Goal: Task Accomplishment & Management: Manage account settings

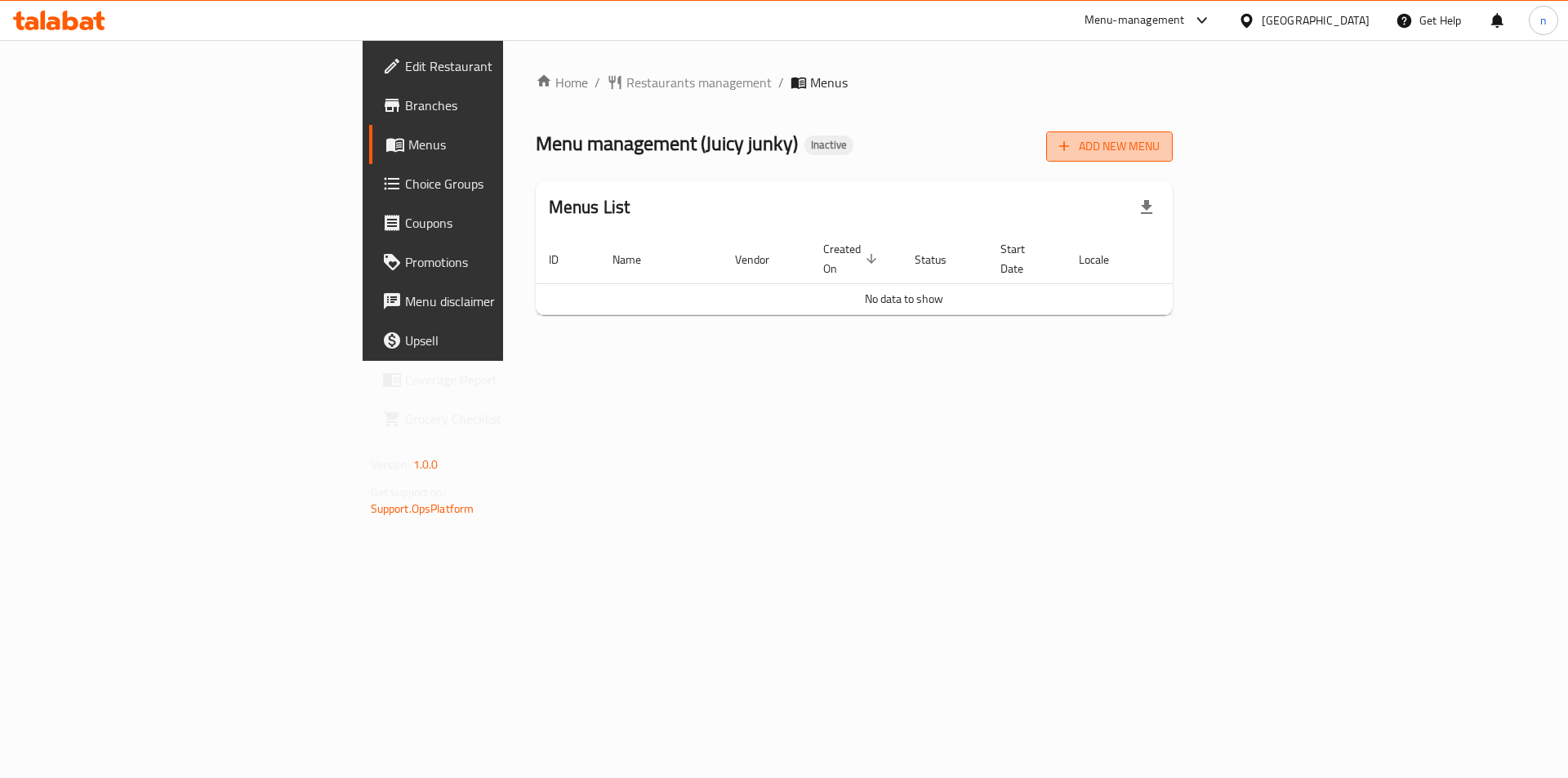
click at [1160, 148] on span "Add New Menu" at bounding box center [1109, 146] width 101 height 21
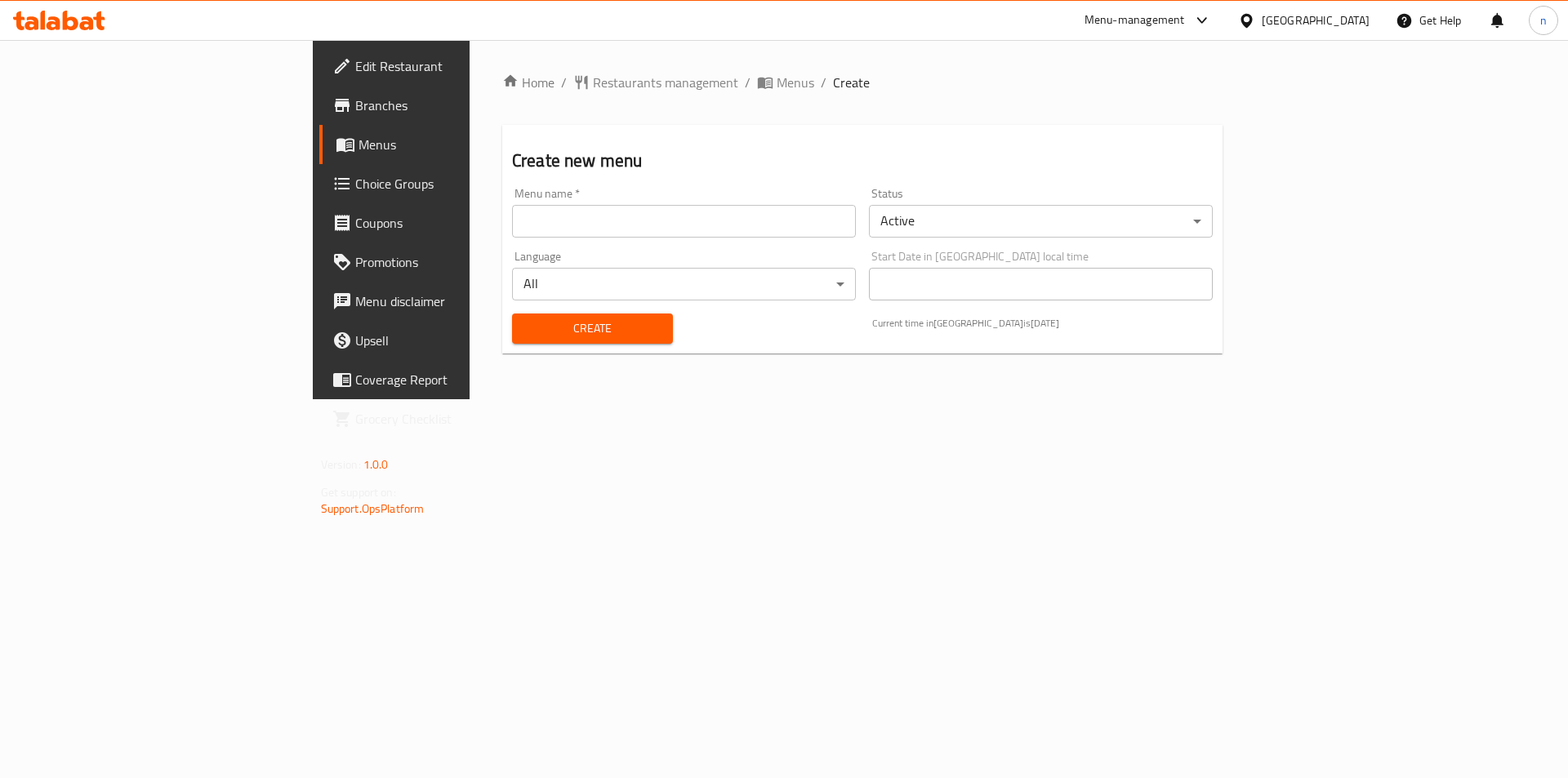
click at [759, 232] on input "text" at bounding box center [683, 221] width 344 height 33
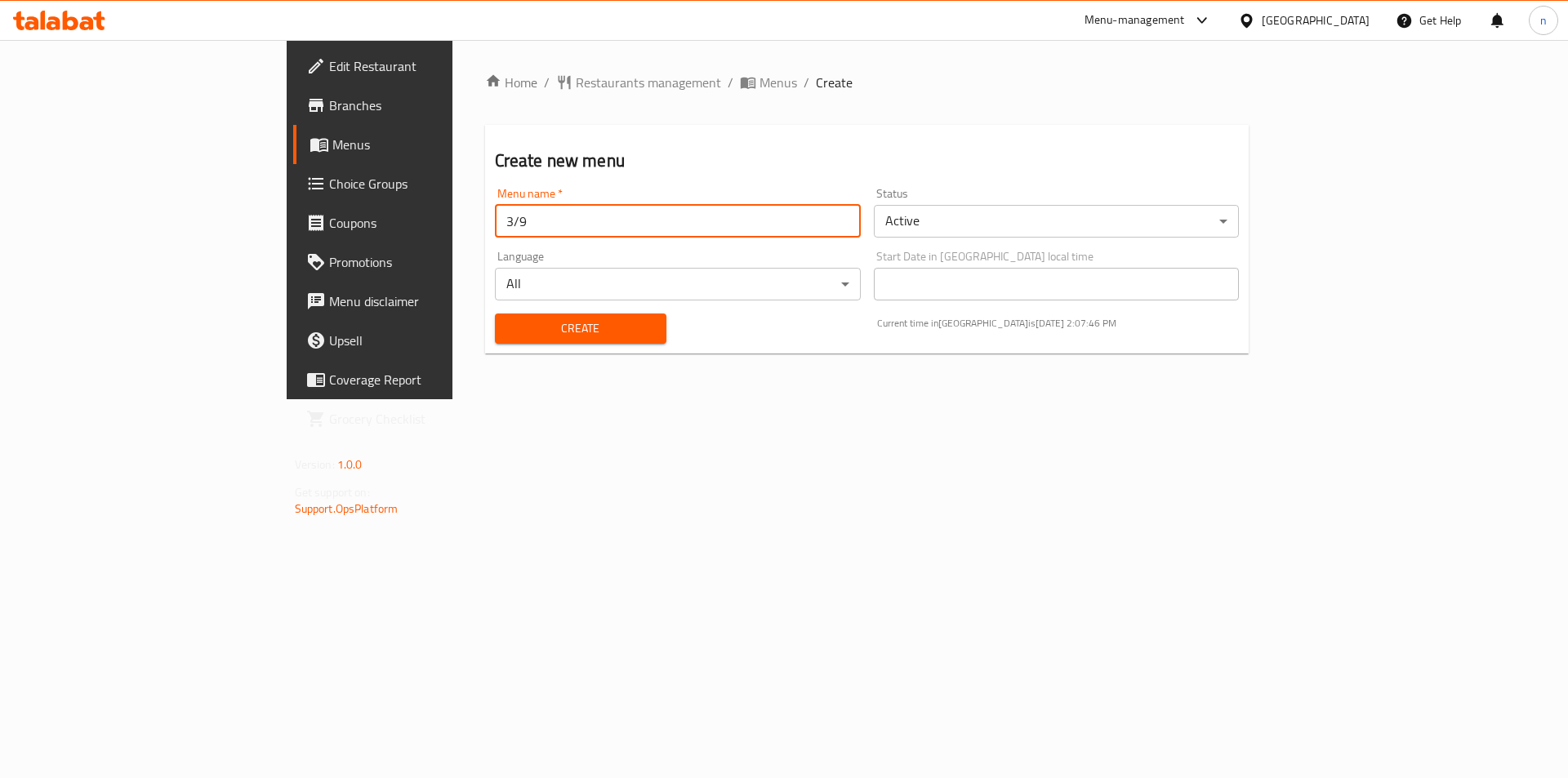
type input "3/9"
click at [530, 335] on span "Create" at bounding box center [580, 328] width 145 height 21
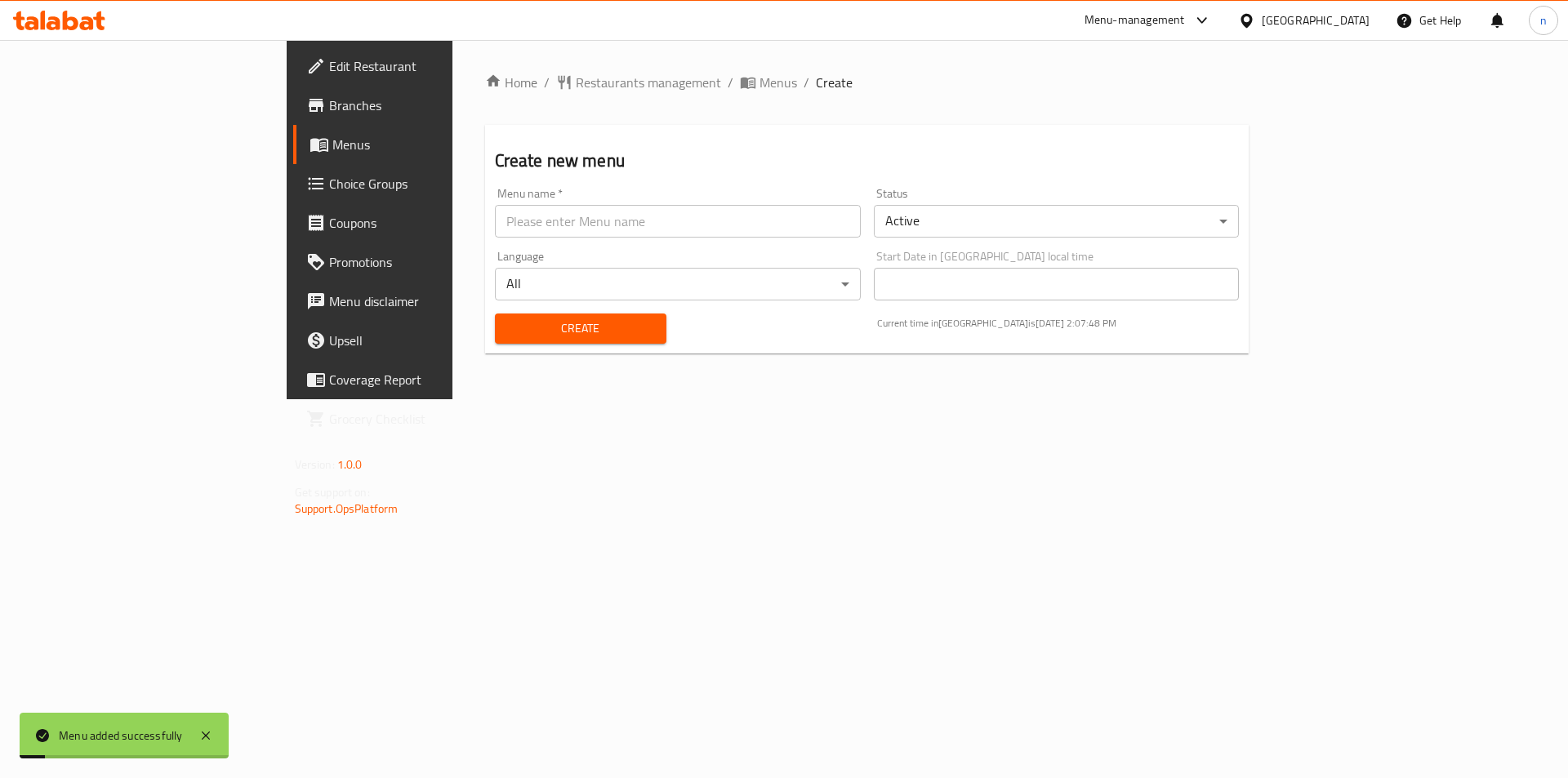
click at [332, 145] on span "Menus" at bounding box center [434, 145] width 203 height 20
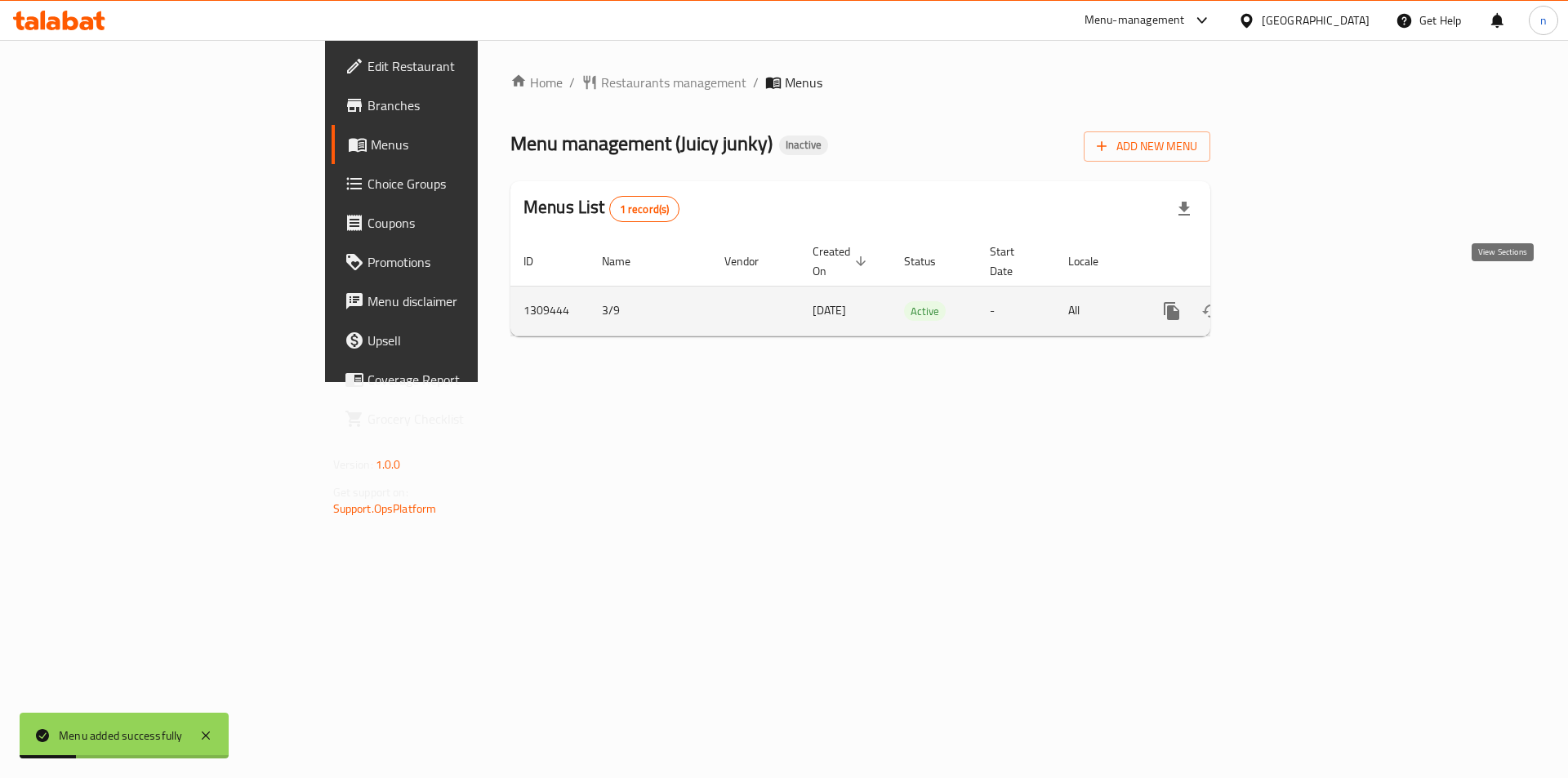
click at [1299, 302] on icon "enhanced table" at bounding box center [1290, 312] width 20 height 20
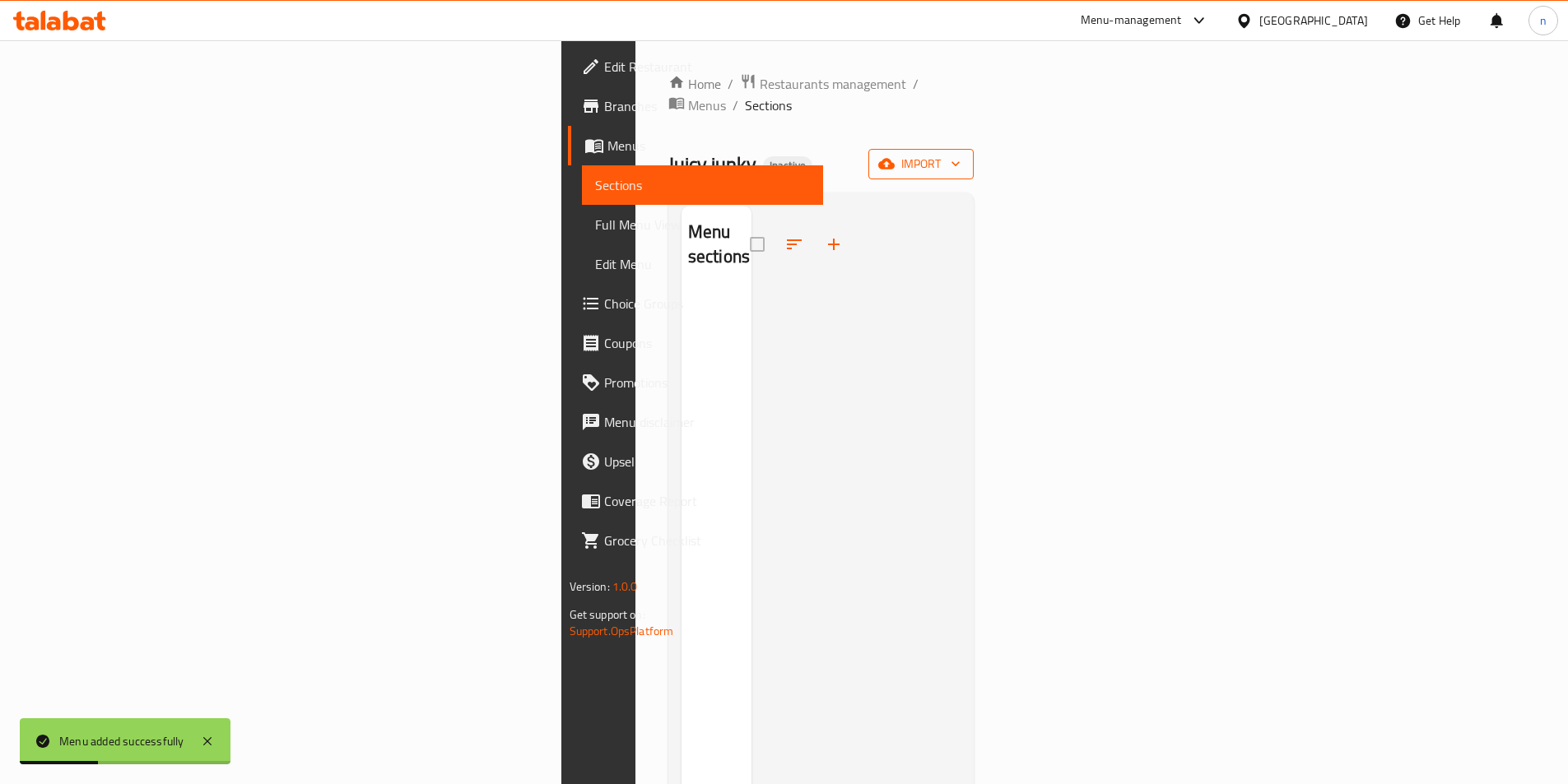
click at [960, 154] on span "import" at bounding box center [921, 164] width 79 height 21
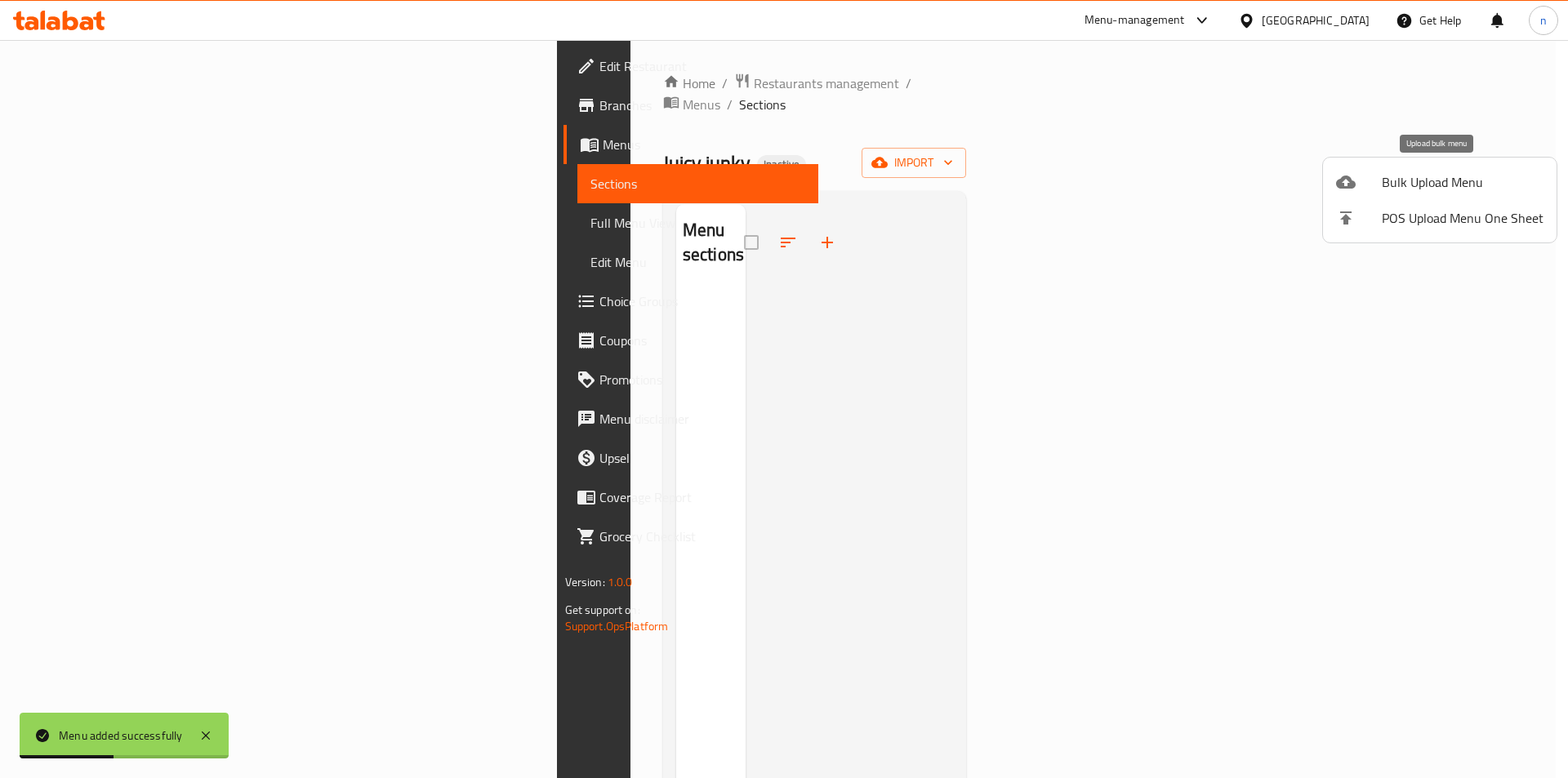
click at [1427, 183] on span "Bulk Upload Menu" at bounding box center [1462, 182] width 162 height 20
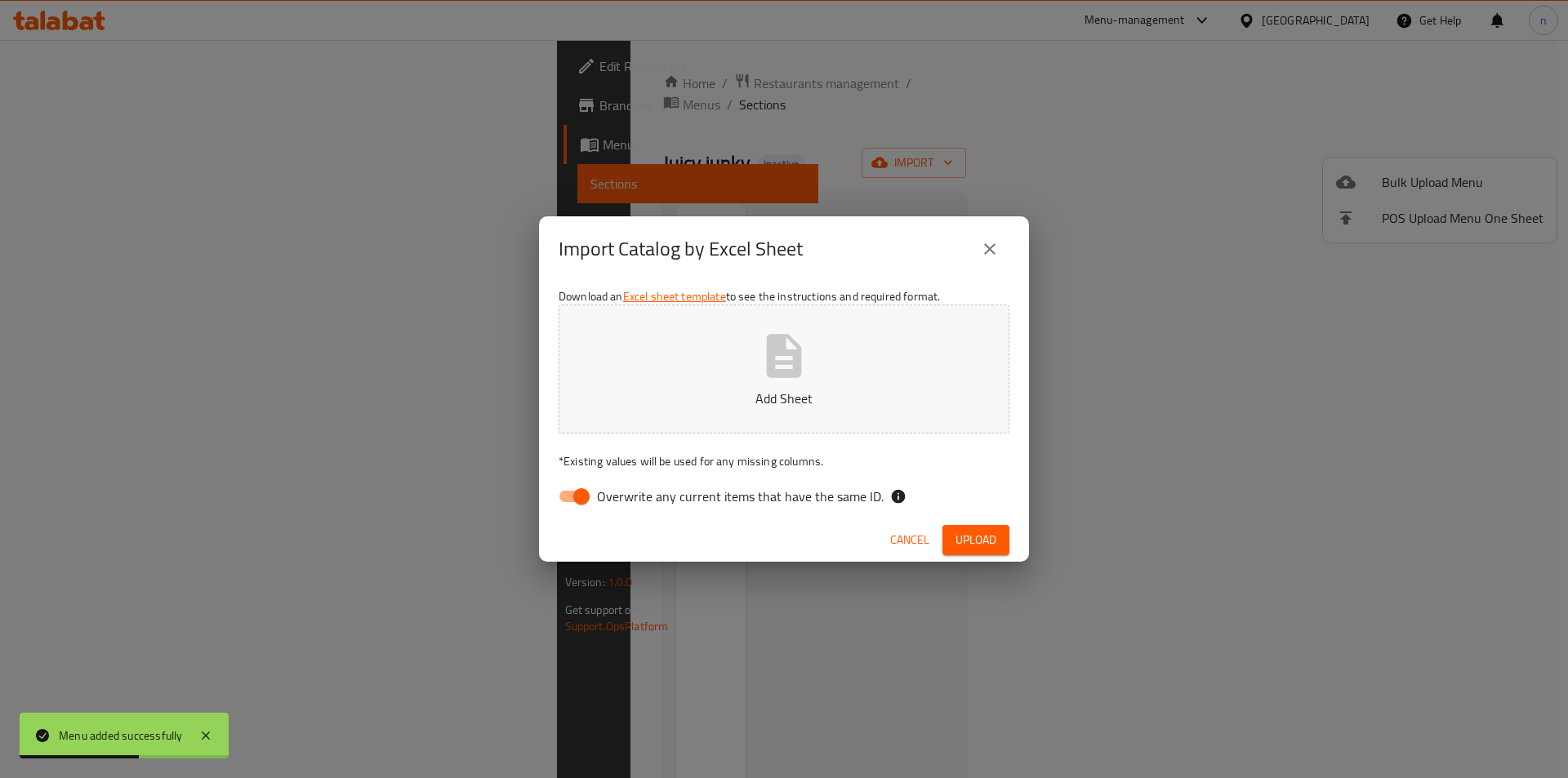
click at [579, 495] on input "Overwrite any current items that have the same ID." at bounding box center [581, 496] width 93 height 31
checkbox input "false"
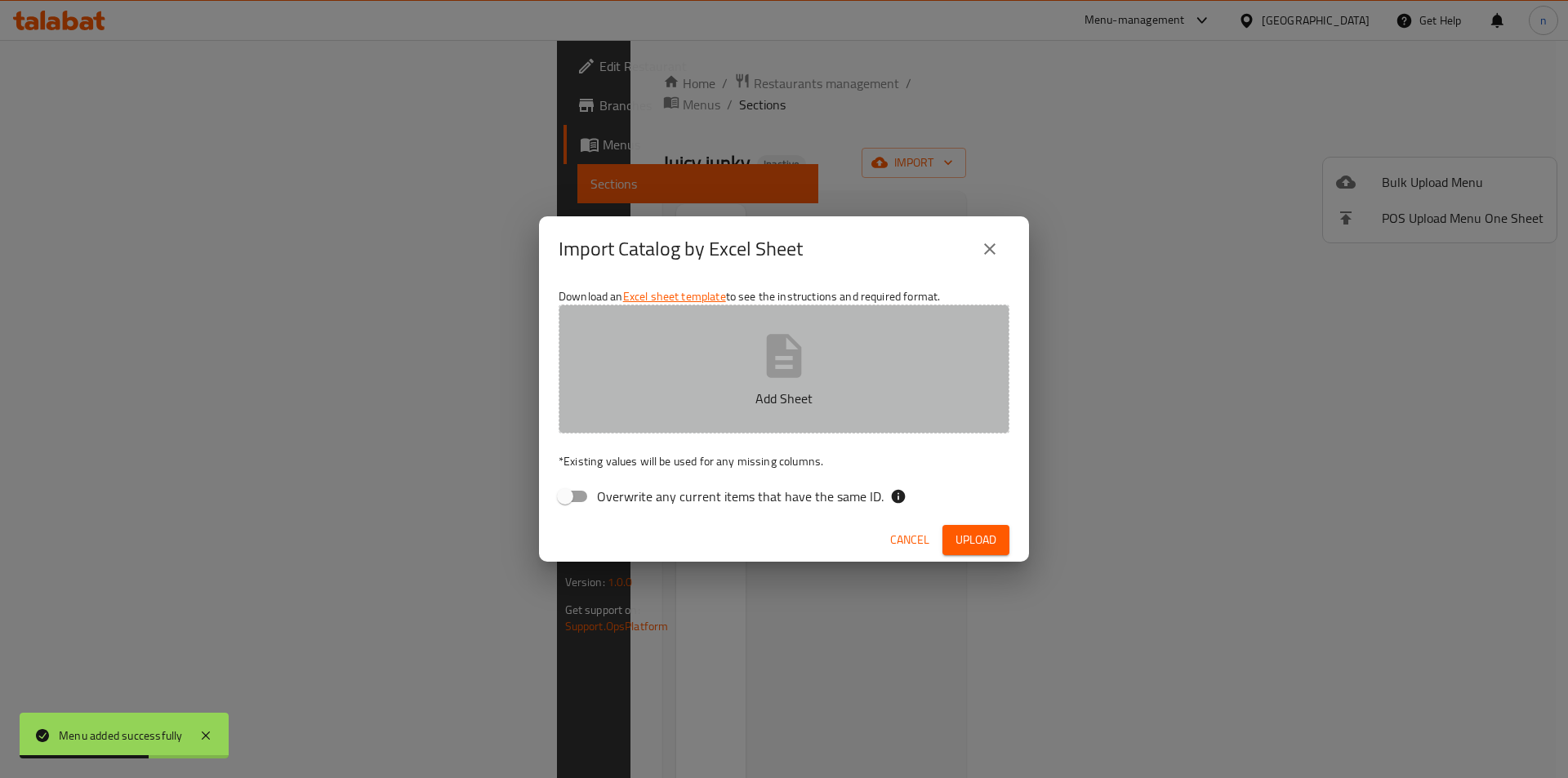
click at [740, 382] on button "Add Sheet" at bounding box center [783, 369] width 451 height 129
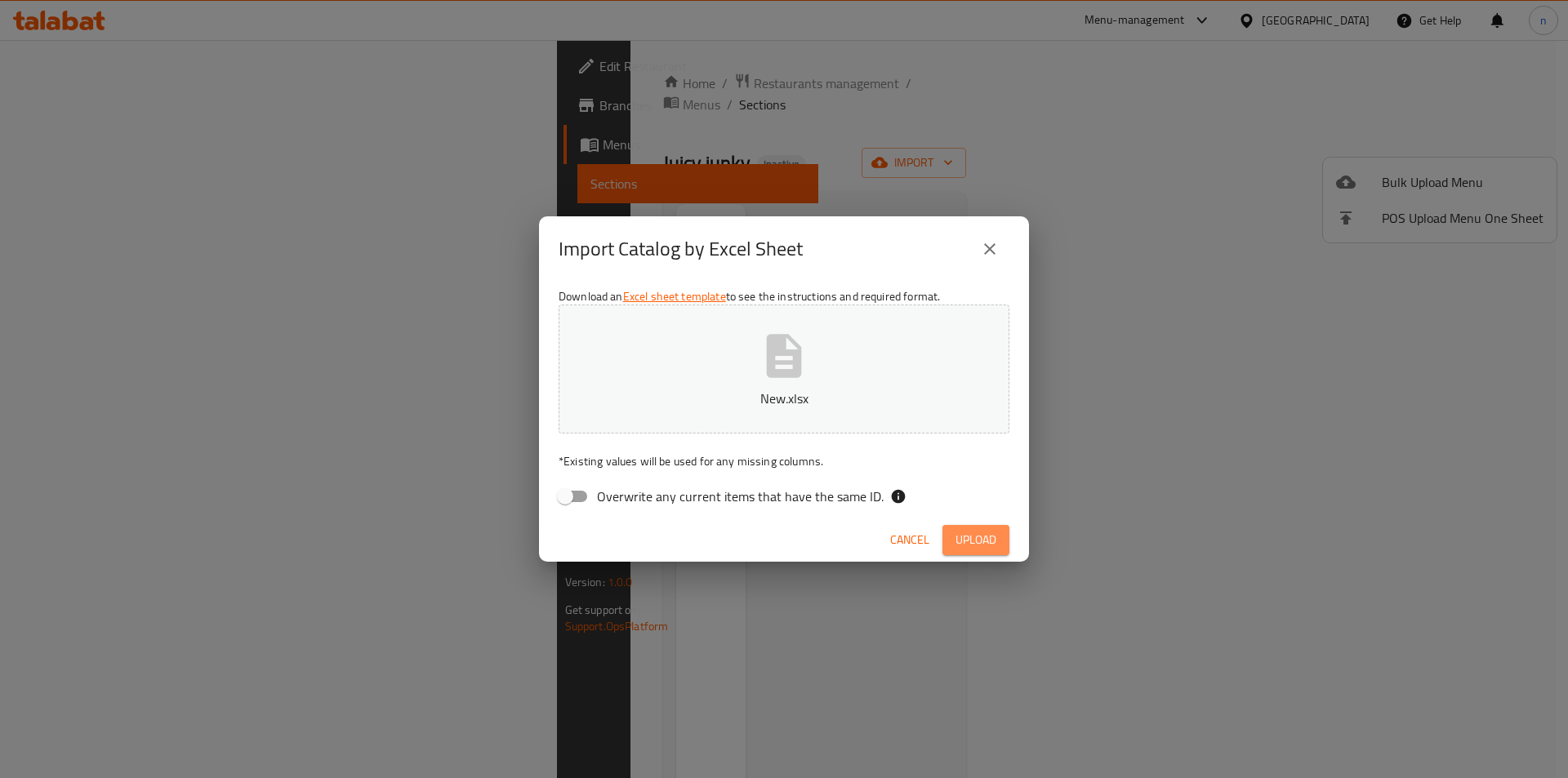
click at [990, 532] on span "Upload" at bounding box center [975, 539] width 40 height 21
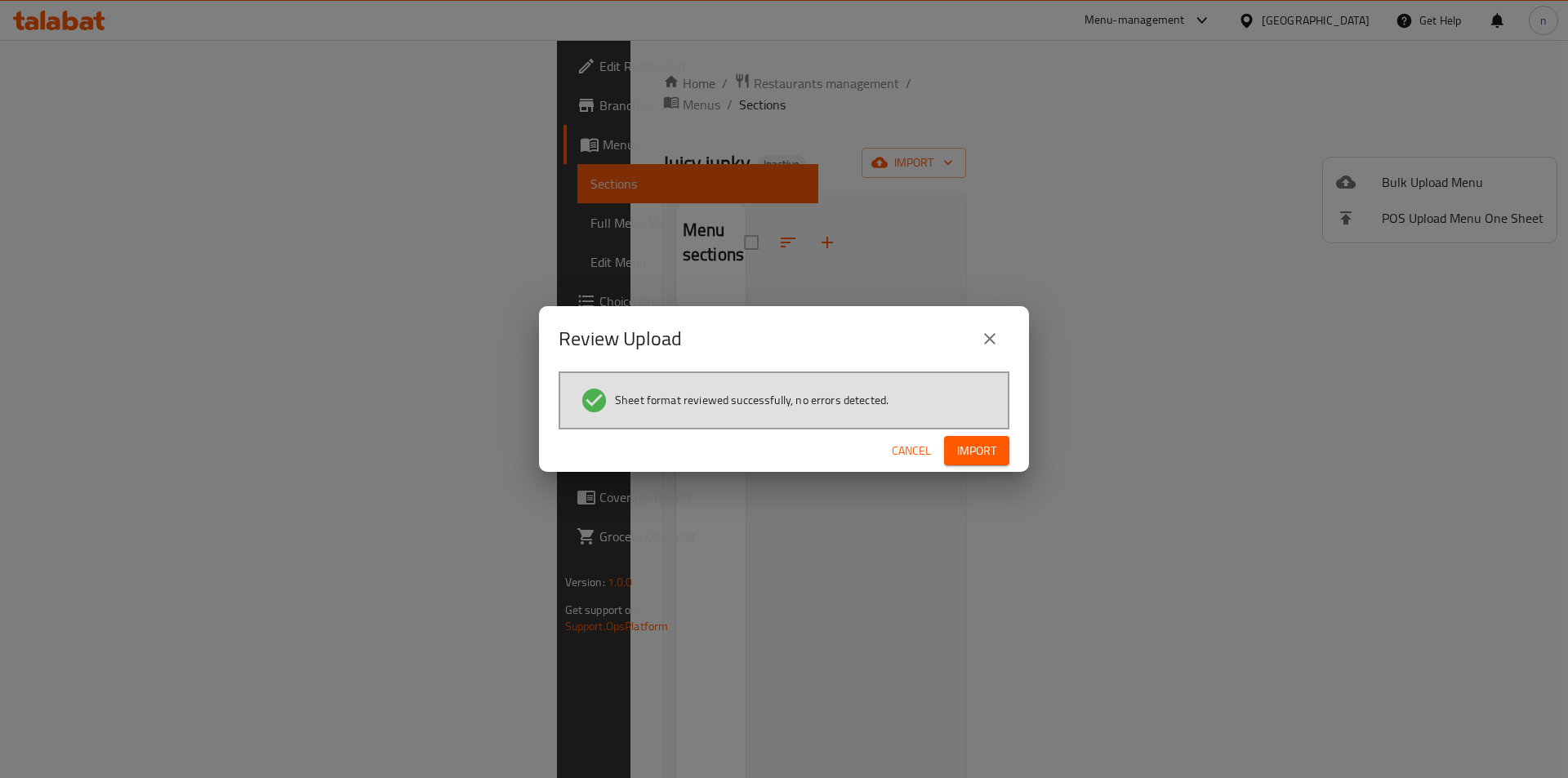
click at [987, 455] on span "Import" at bounding box center [976, 451] width 39 height 21
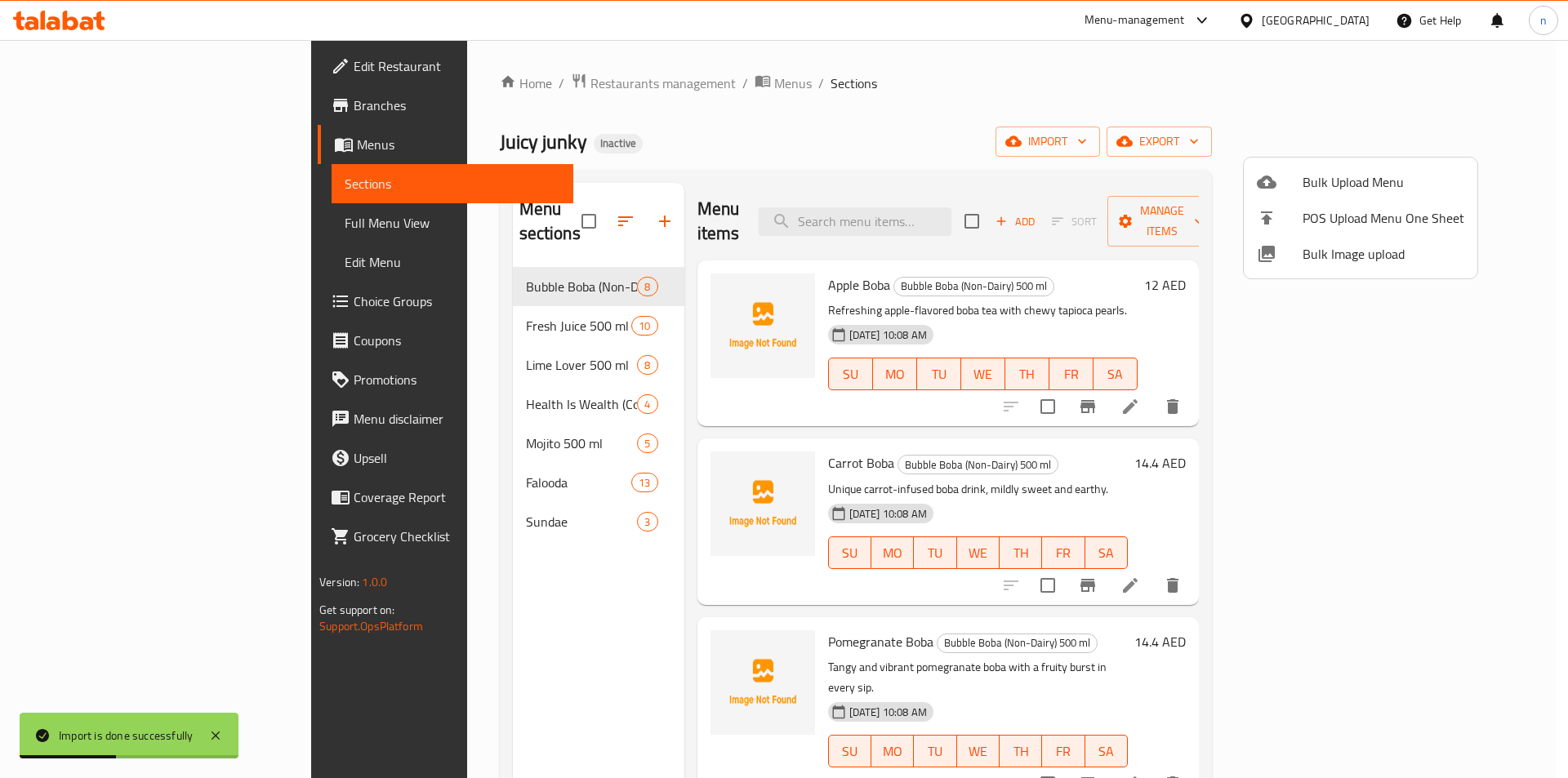
click at [71, 227] on div at bounding box center [784, 389] width 1568 height 778
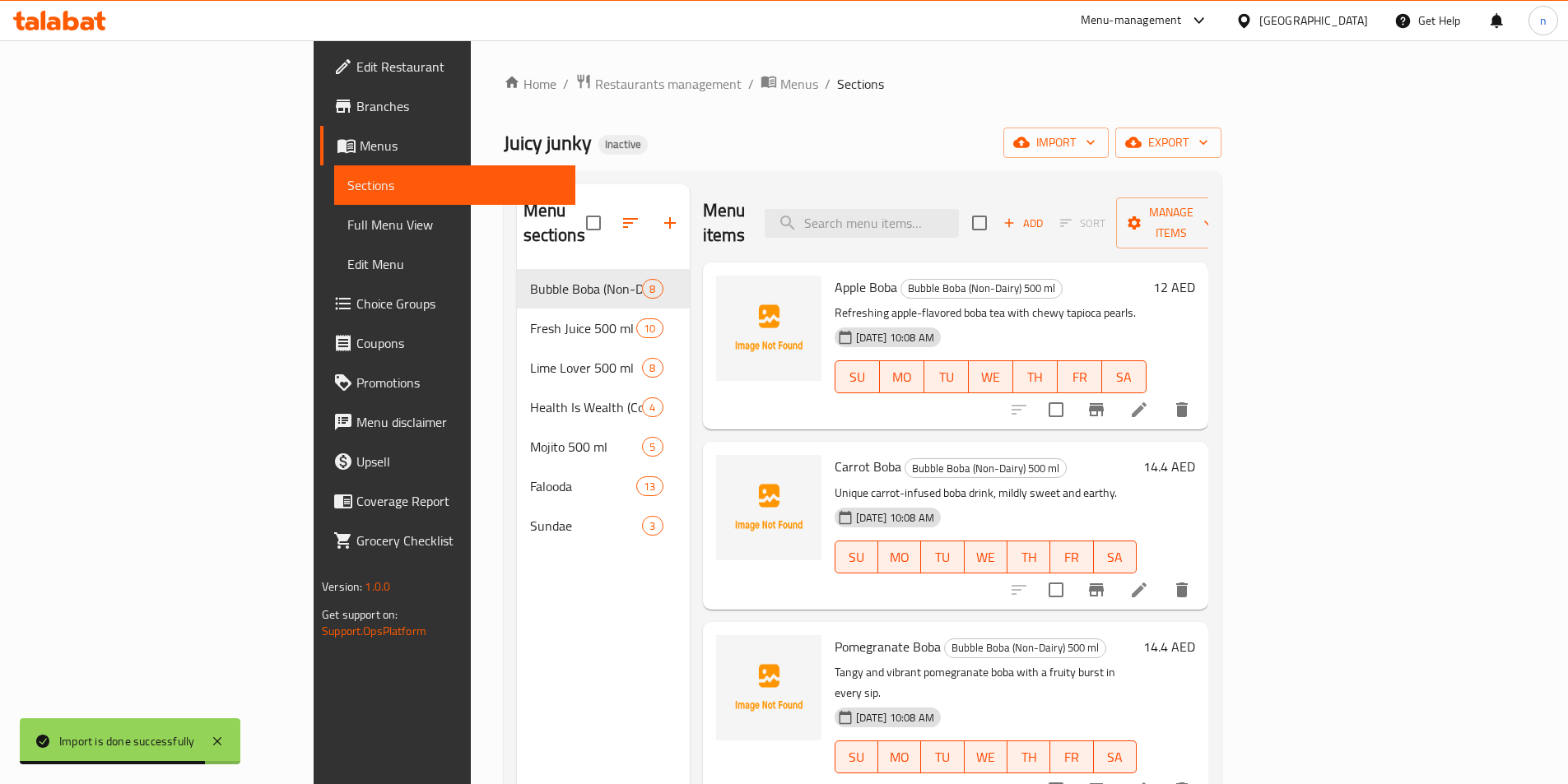
click at [347, 230] on span "Full Menu View" at bounding box center [454, 225] width 215 height 20
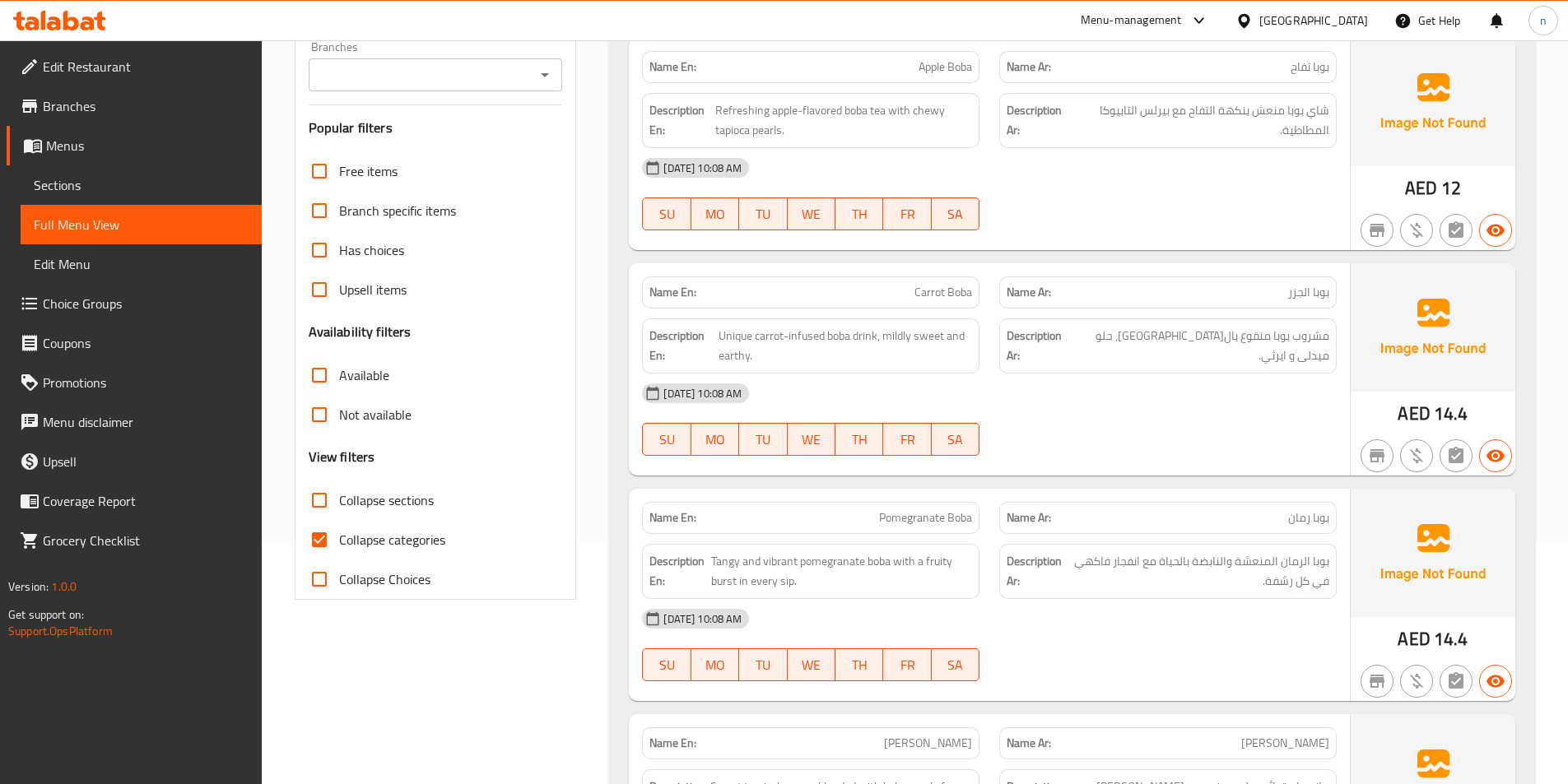
scroll to position [246, 0]
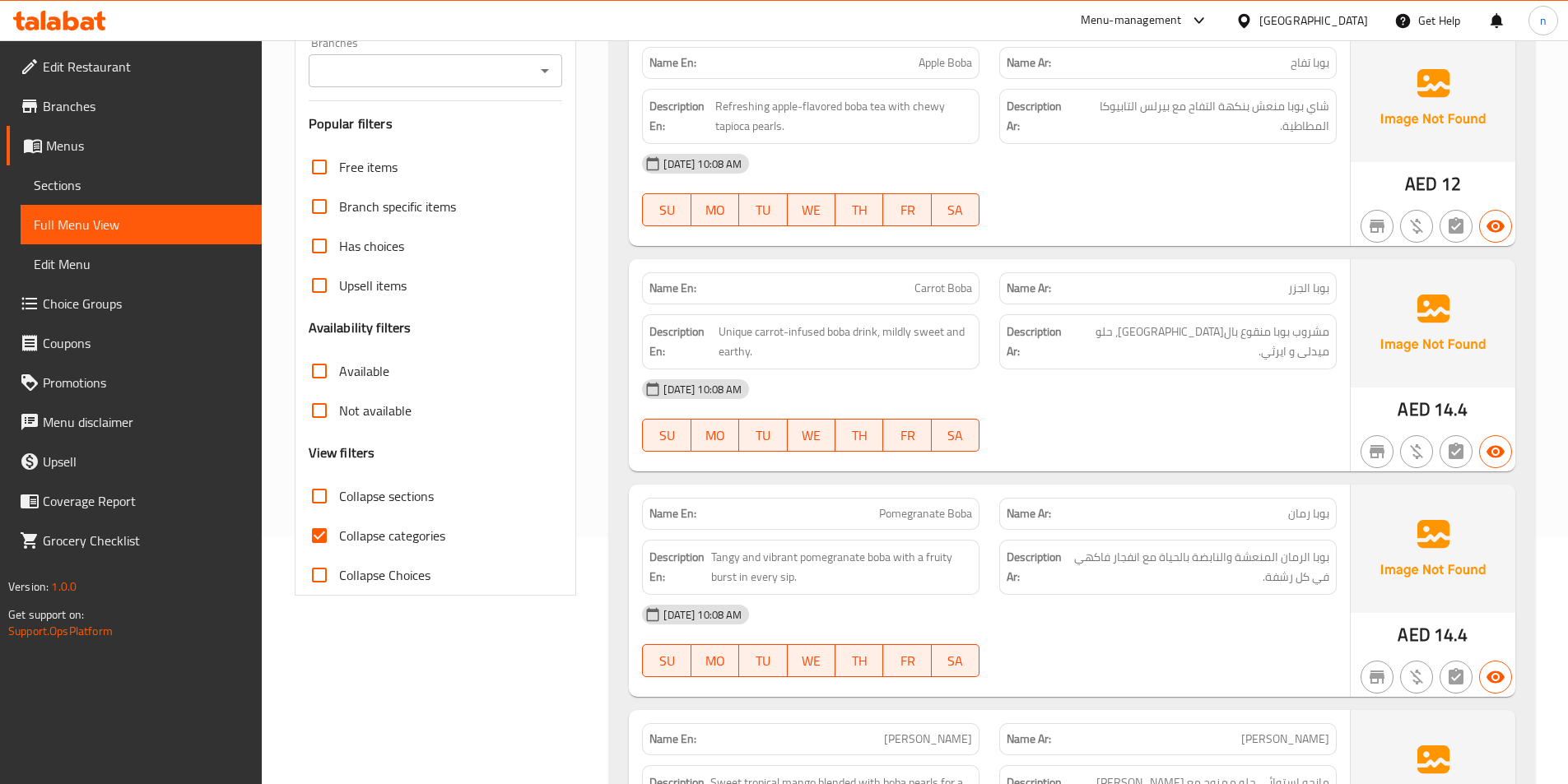
click at [324, 534] on input "Collapse categories" at bounding box center [319, 536] width 40 height 40
checkbox input "false"
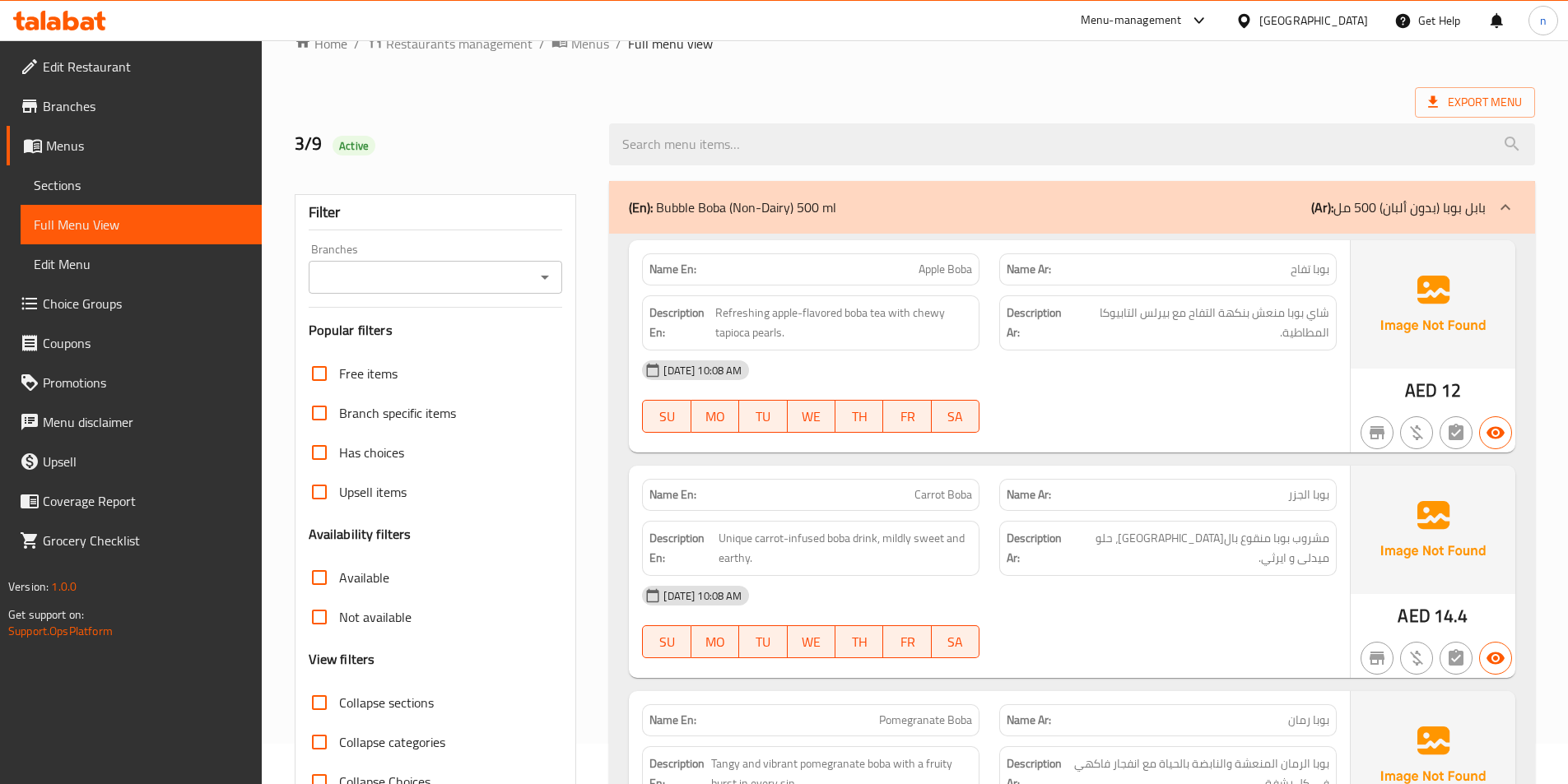
scroll to position [0, 0]
